Goal: Task Accomplishment & Management: Use online tool/utility

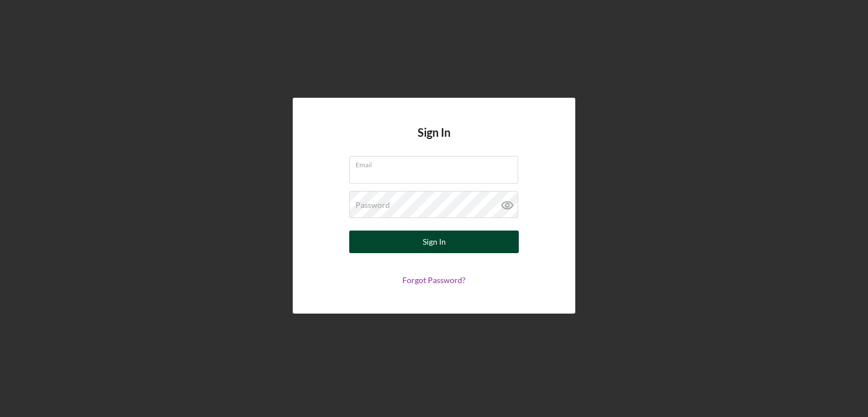
type input "[PERSON_NAME][EMAIL_ADDRESS][PERSON_NAME][DOMAIN_NAME]"
click at [457, 238] on button "Sign In" at bounding box center [434, 242] width 170 height 23
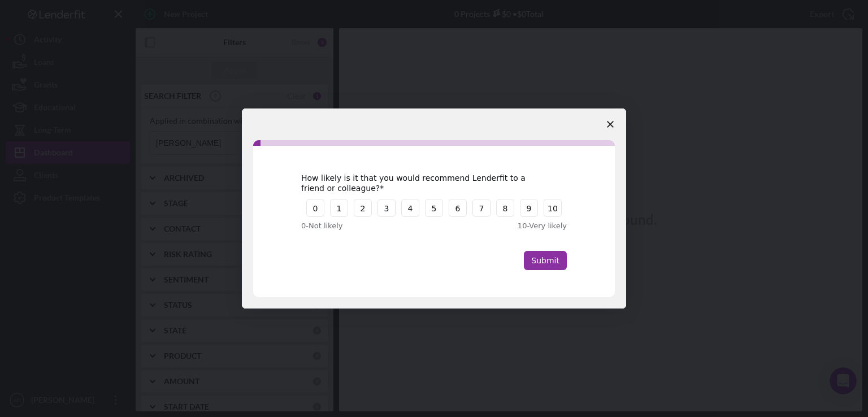
click at [612, 126] on icon "Close survey" at bounding box center [610, 124] width 7 height 7
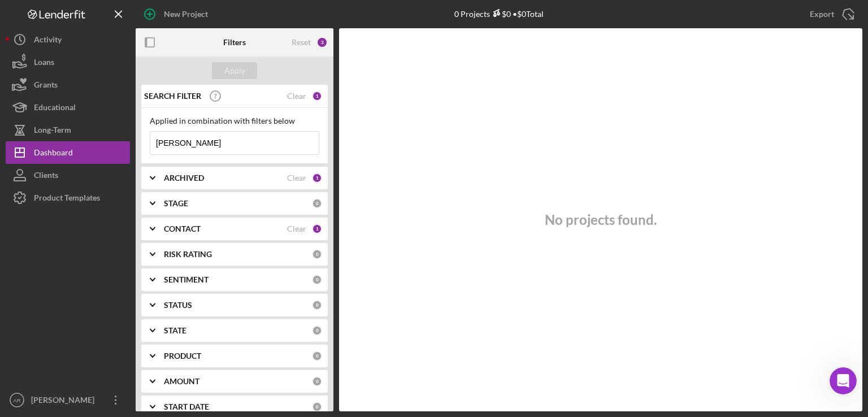
drag, startPoint x: 223, startPoint y: 143, endPoint x: 131, endPoint y: 155, distance: 93.5
click at [131, 155] on div "New Project 0 Projects $0 • $0 Total [PERSON_NAME] Export Icon/Export Filters R…" at bounding box center [434, 206] width 857 height 412
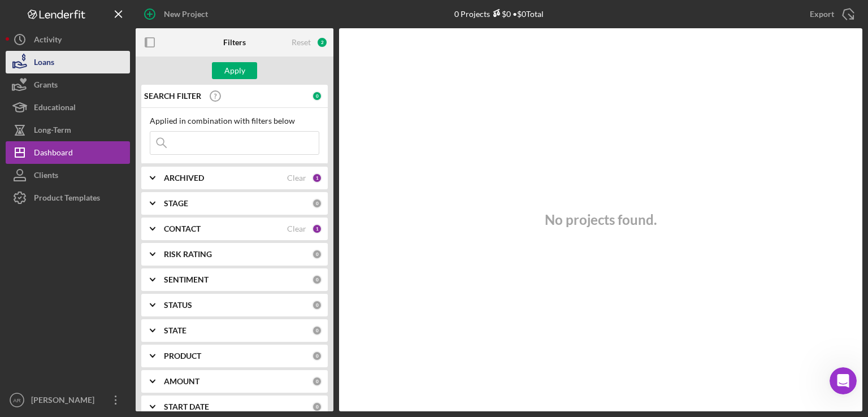
click at [65, 54] on button "Loans" at bounding box center [68, 62] width 124 height 23
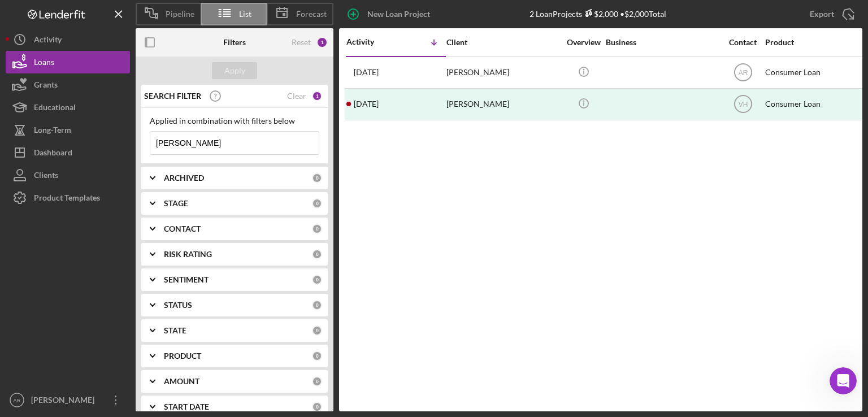
click at [189, 134] on input "[PERSON_NAME]" at bounding box center [234, 143] width 168 height 23
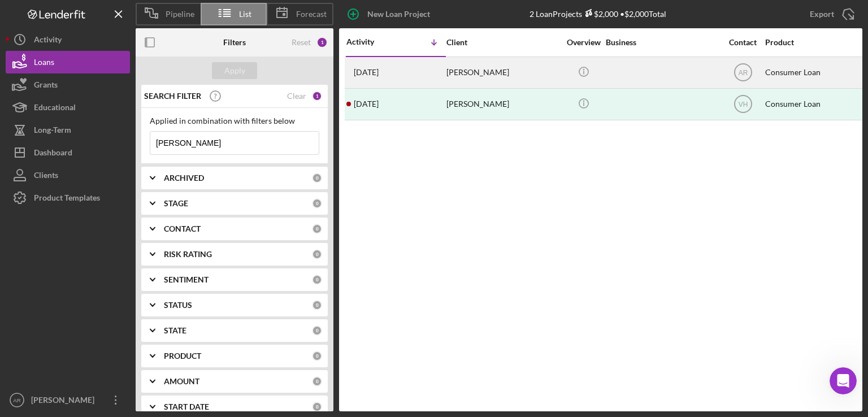
click at [464, 74] on div "[PERSON_NAME]" at bounding box center [503, 73] width 113 height 30
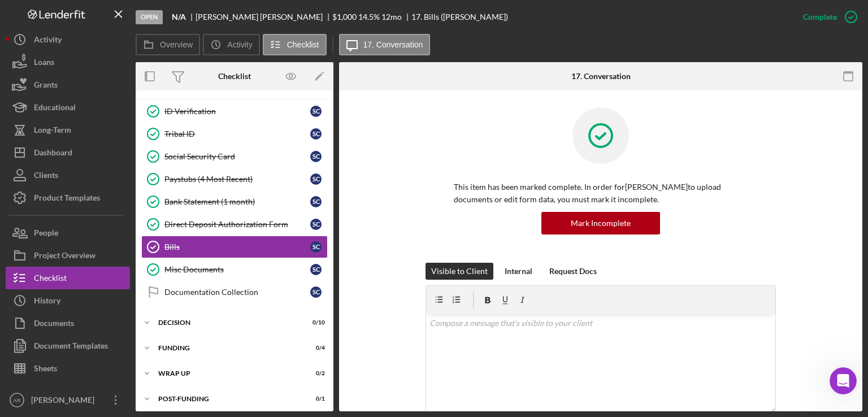
scroll to position [47, 0]
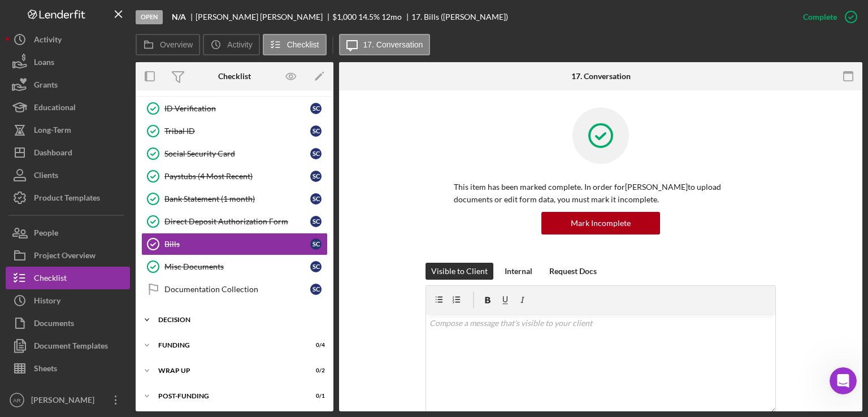
click at [147, 319] on polyline at bounding box center [146, 320] width 3 height 2
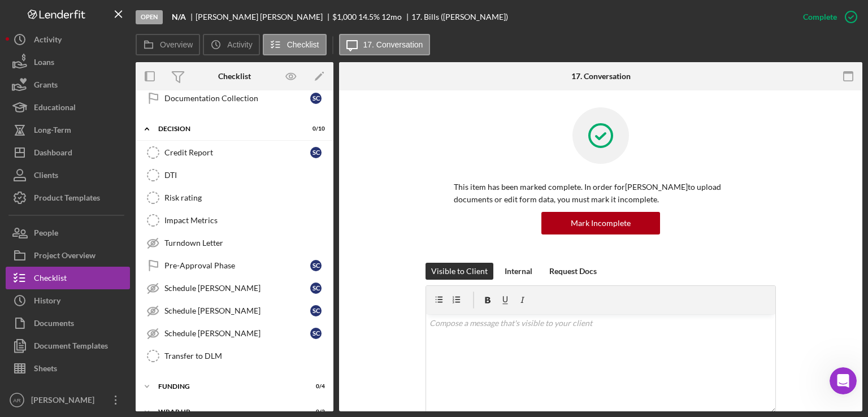
scroll to position [240, 0]
click at [196, 321] on link "Schedule [PERSON_NAME] [PERSON_NAME] S C" at bounding box center [234, 332] width 187 height 23
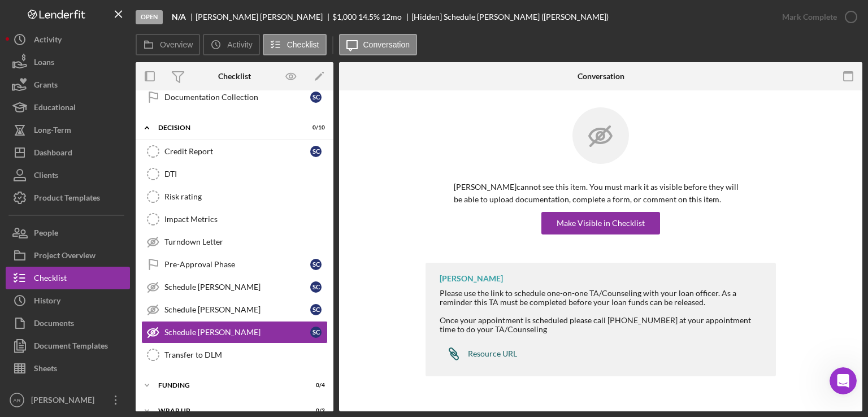
click at [482, 352] on div "Resource URL" at bounding box center [492, 353] width 49 height 9
